Goal: Task Accomplishment & Management: Complete application form

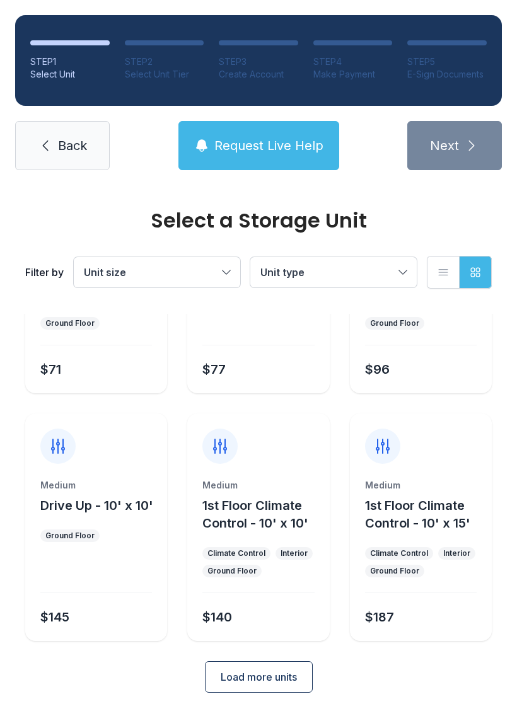
scroll to position [150, 0]
click at [52, 141] on icon at bounding box center [45, 145] width 15 height 15
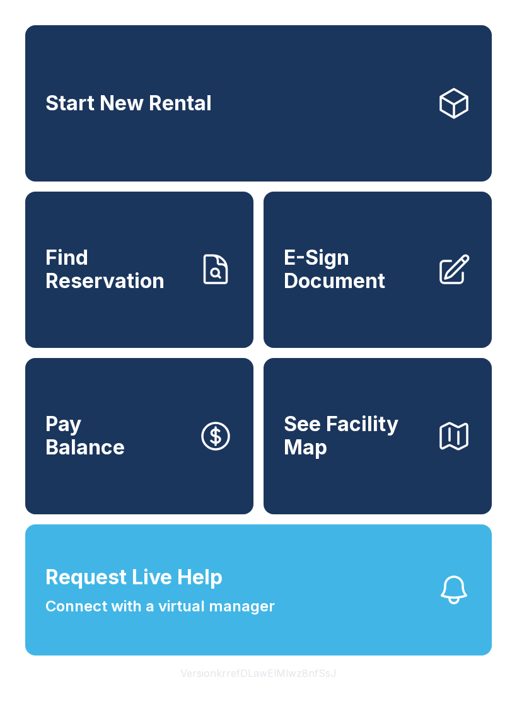
click at [350, 268] on span "E-Sign Document" at bounding box center [355, 269] width 142 height 46
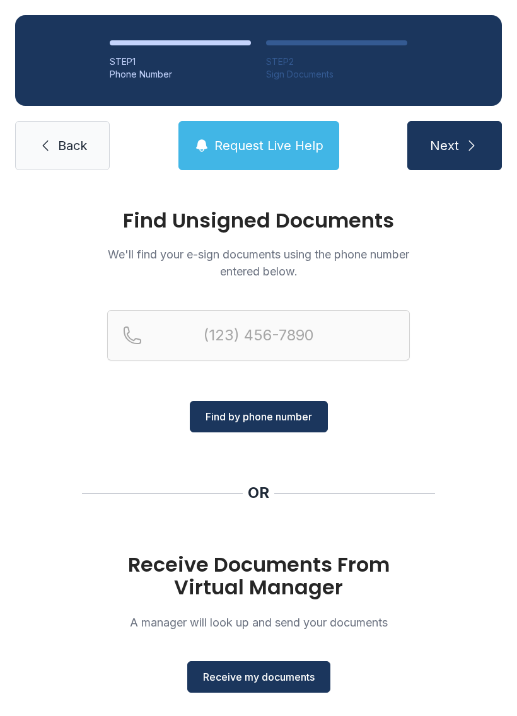
click at [258, 674] on span "Receive my documents" at bounding box center [259, 676] width 112 height 15
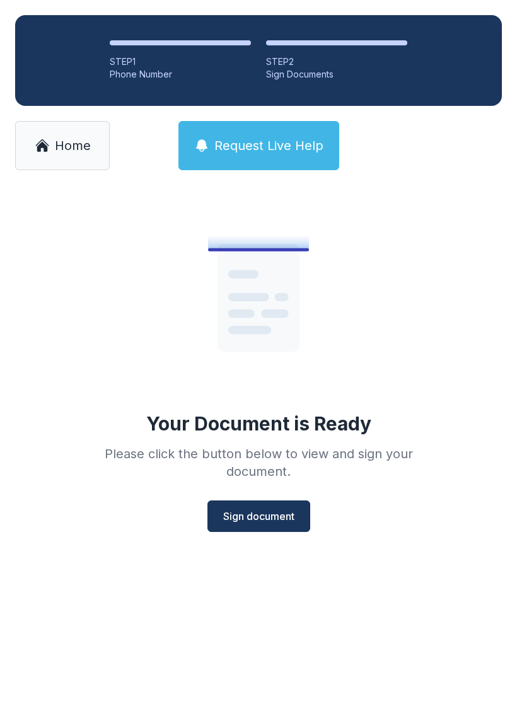
click at [256, 522] on span "Sign document" at bounding box center [258, 515] width 71 height 15
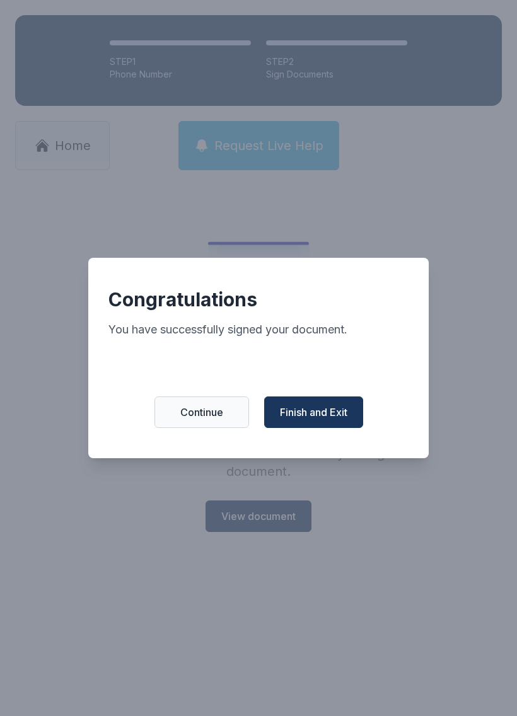
click at [340, 415] on span "Finish and Exit" at bounding box center [313, 412] width 67 height 15
